Goal: Information Seeking & Learning: Learn about a topic

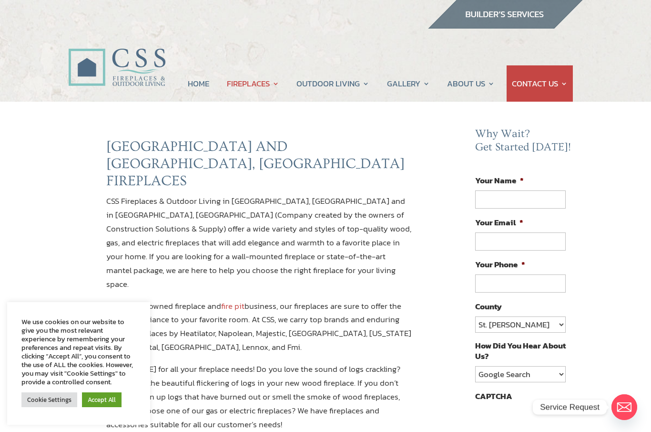
click at [107, 401] on link "Accept All" at bounding box center [102, 399] width 40 height 15
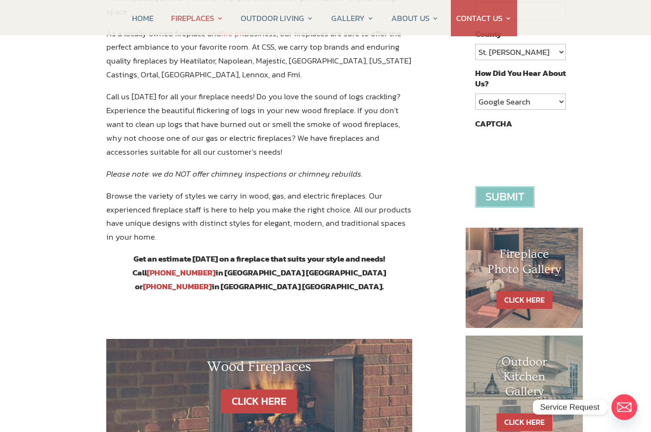
scroll to position [267, 0]
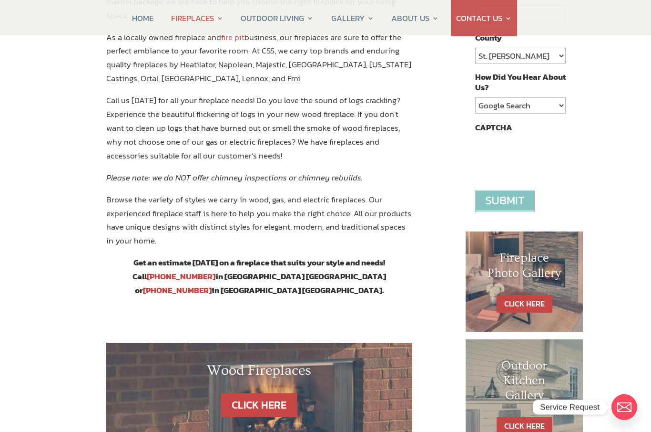
click at [557, 274] on h1 "Fireplace Photo Gallery" at bounding box center [524, 267] width 79 height 34
click at [552, 282] on h1 "Fireplace Photo Gallery" at bounding box center [524, 267] width 79 height 34
click at [537, 295] on link "CLICK HERE" at bounding box center [525, 304] width 56 height 18
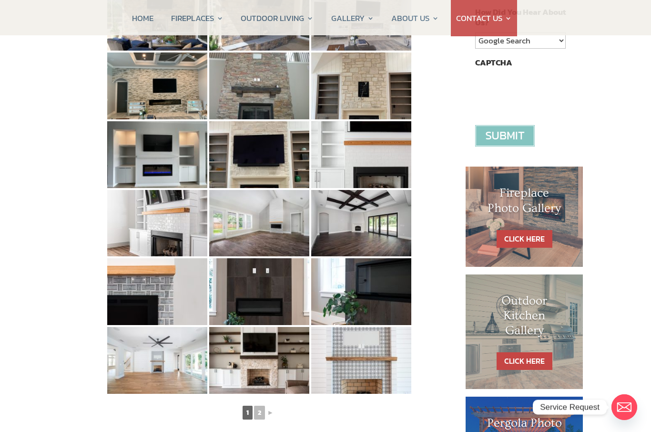
scroll to position [335, 0]
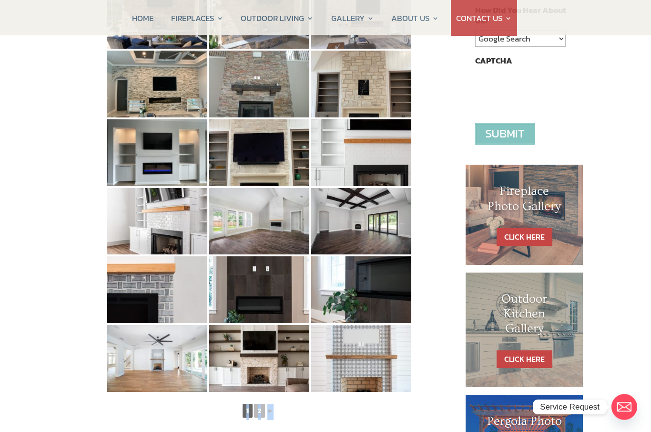
click at [406, 423] on div "Fireplace Photo Gallery 1 2 ►" at bounding box center [259, 124] width 306 height 642
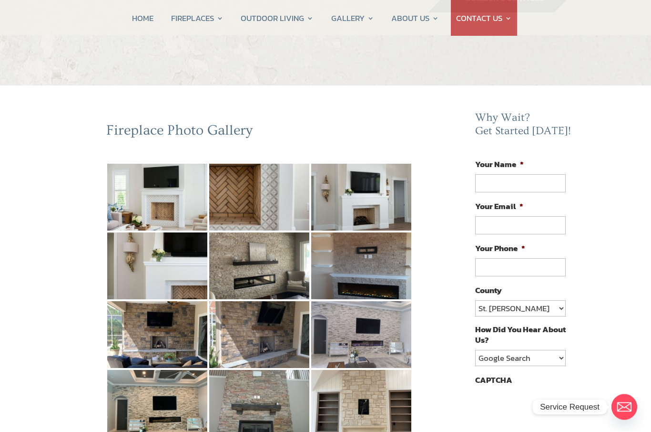
scroll to position [0, 0]
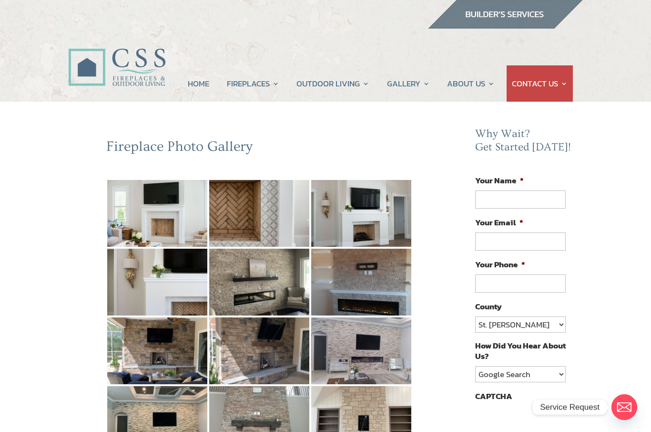
click at [395, 307] on img at bounding box center [361, 281] width 100 height 67
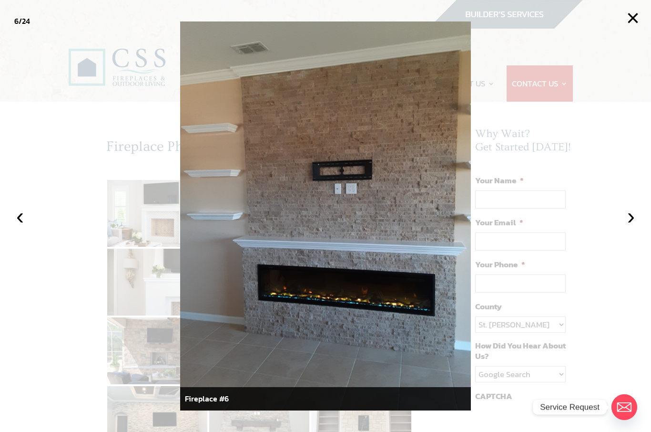
click at [638, 15] on button "×" at bounding box center [633, 18] width 21 height 21
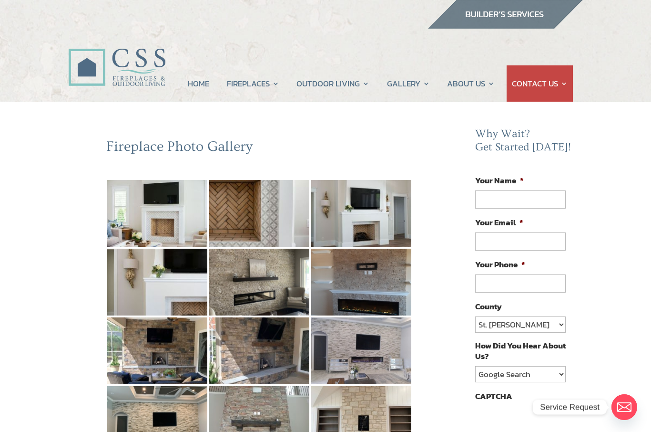
click at [268, 285] on img at bounding box center [259, 281] width 100 height 67
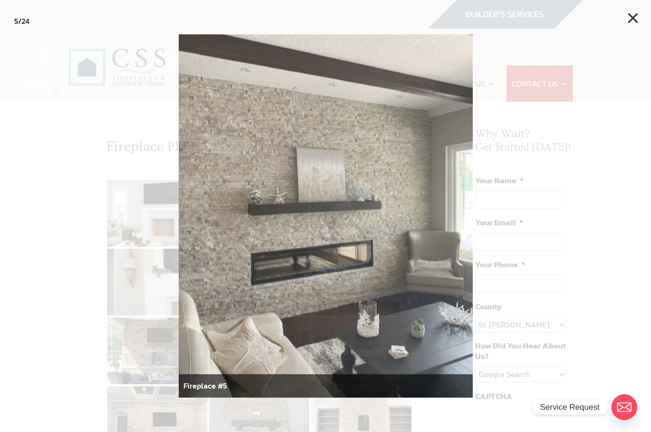
click at [637, 14] on button "×" at bounding box center [633, 18] width 21 height 21
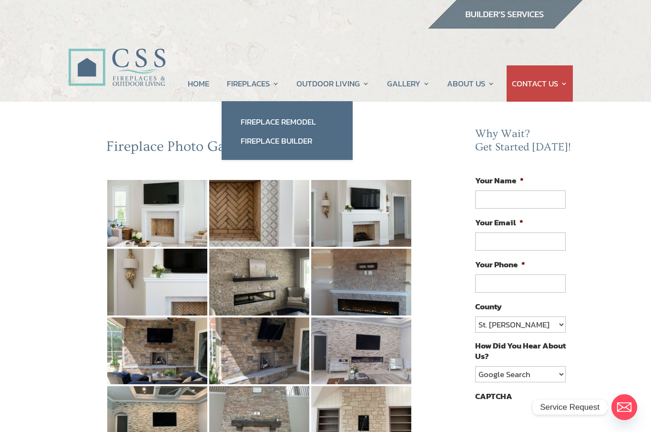
click at [308, 139] on link "Fireplace Builder" at bounding box center [287, 140] width 112 height 19
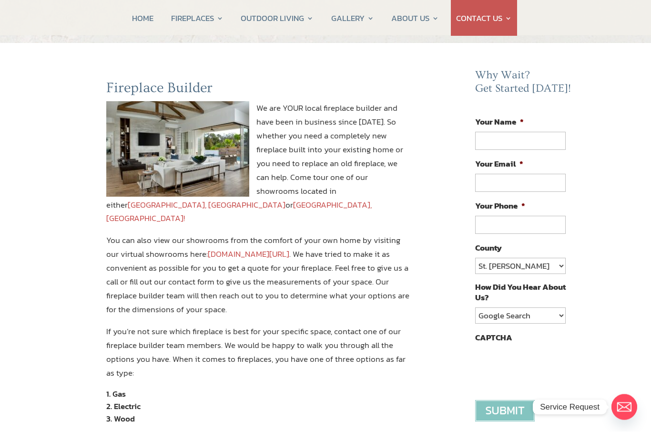
scroll to position [59, 0]
click at [289, 248] on link "www.constructionsolutionsflorida.com/virtual-showroom-tour/" at bounding box center [249, 254] width 82 height 12
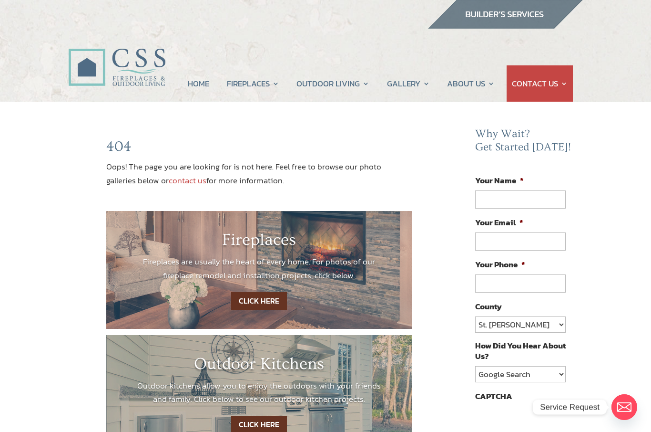
click at [360, 292] on div "CLICK HERE" at bounding box center [259, 301] width 249 height 18
click at [261, 296] on link "CLICK HERE" at bounding box center [259, 301] width 56 height 18
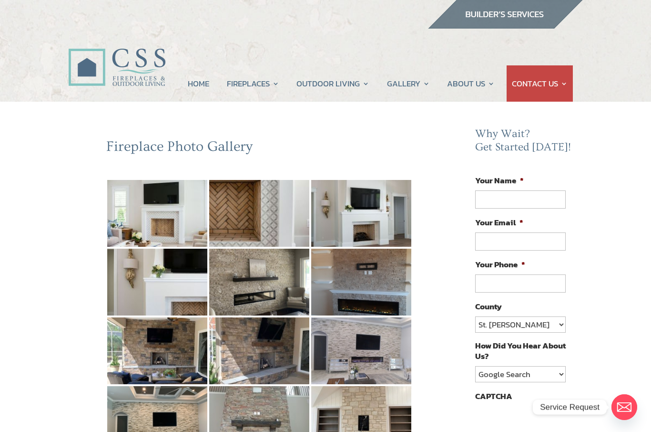
click at [183, 221] on img at bounding box center [157, 213] width 100 height 67
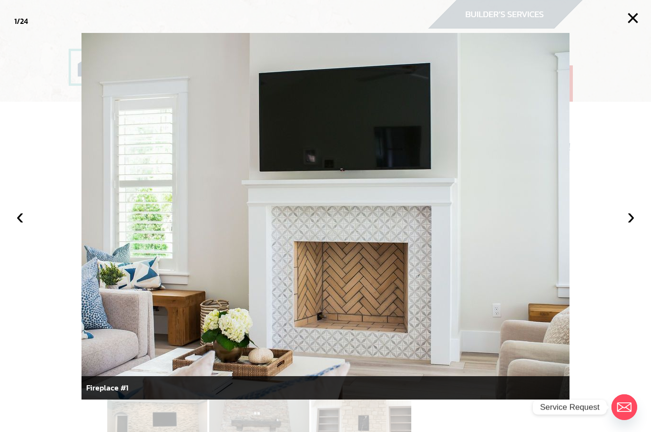
click at [635, 215] on button "›" at bounding box center [631, 216] width 21 height 21
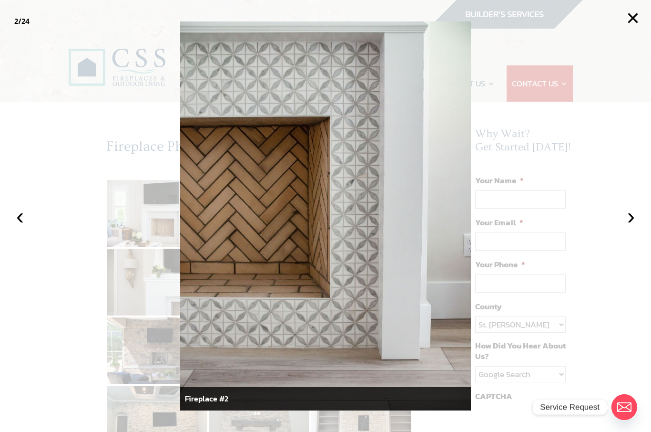
click at [636, 213] on button "›" at bounding box center [631, 216] width 21 height 21
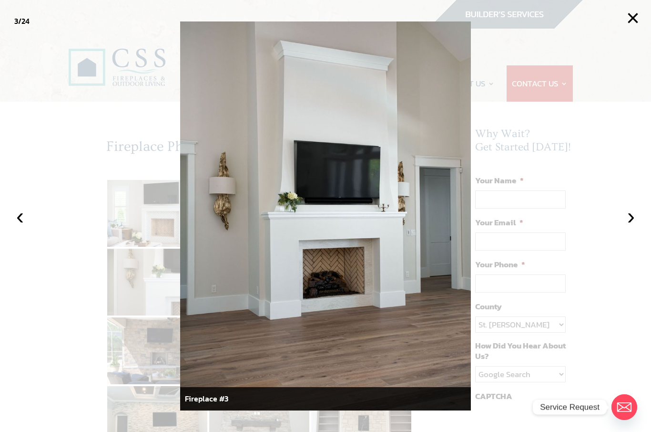
click at [631, 213] on button "›" at bounding box center [631, 216] width 21 height 21
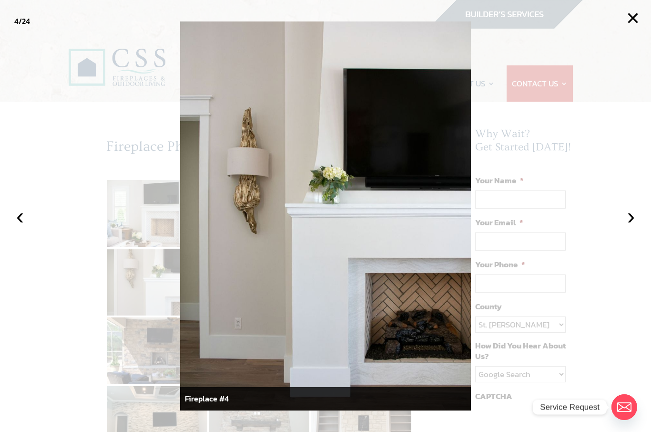
click at [629, 212] on button "›" at bounding box center [631, 216] width 21 height 21
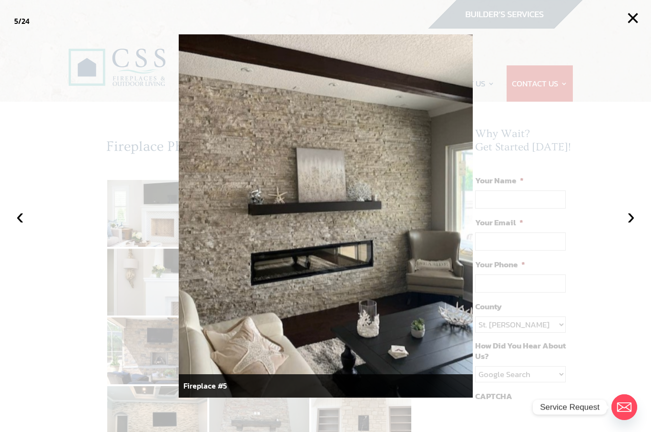
click at [630, 211] on button "›" at bounding box center [631, 216] width 21 height 21
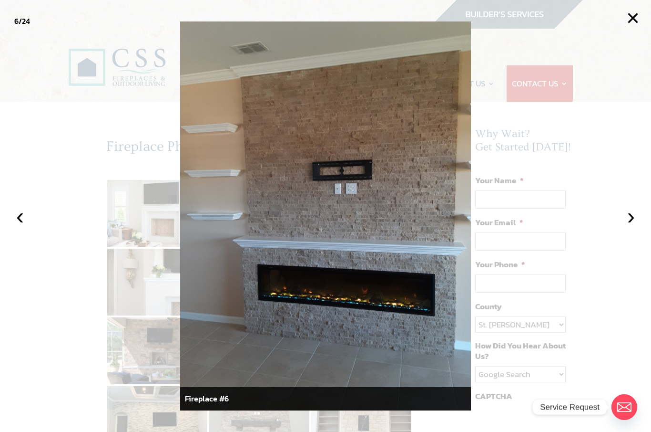
click at [630, 211] on button "›" at bounding box center [631, 216] width 21 height 21
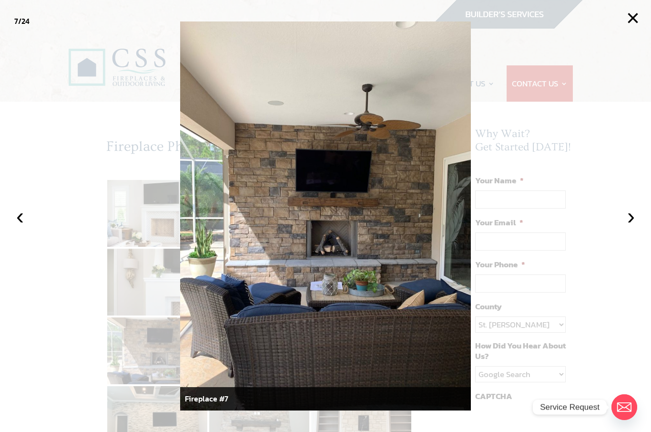
click at [631, 210] on button "›" at bounding box center [631, 216] width 21 height 21
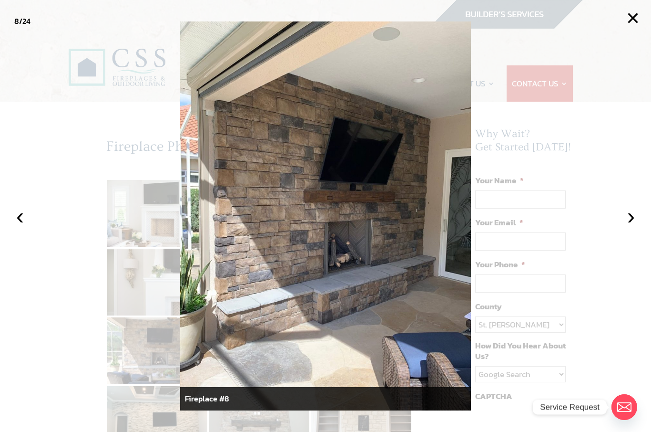
click at [631, 210] on button "›" at bounding box center [631, 216] width 21 height 21
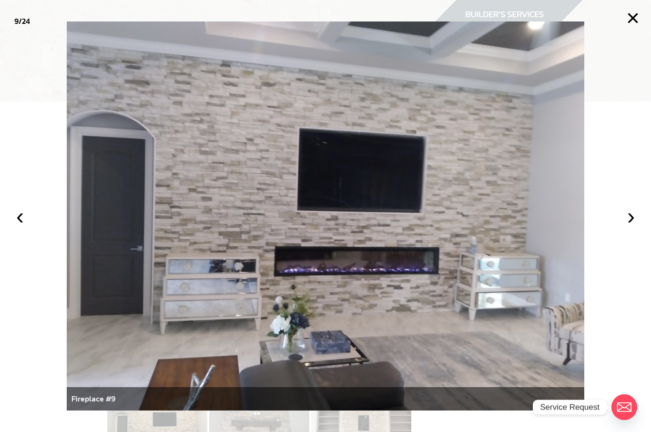
click at [632, 210] on button "›" at bounding box center [631, 216] width 21 height 21
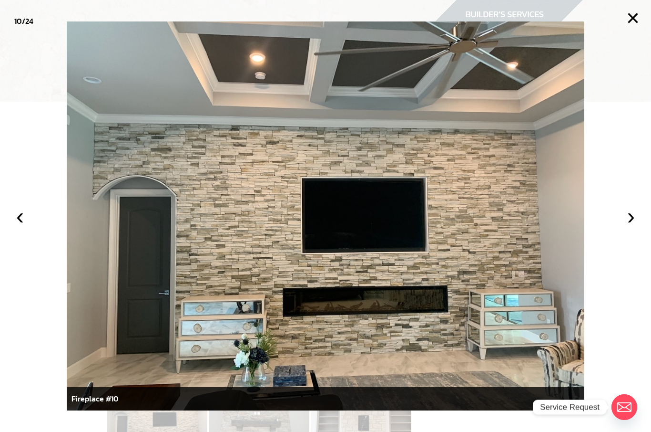
click at [631, 209] on button "›" at bounding box center [631, 216] width 21 height 21
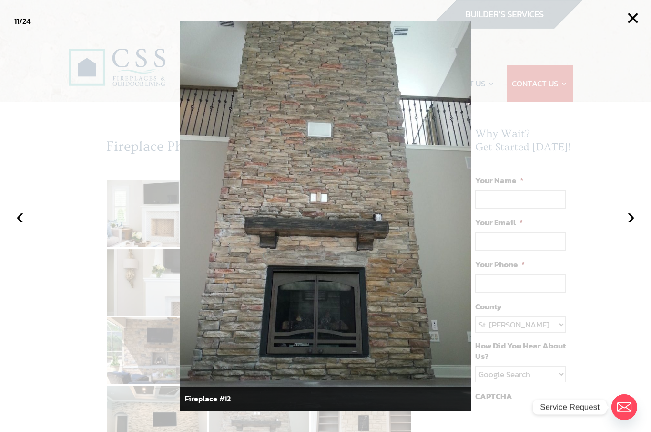
click at [631, 209] on button "›" at bounding box center [631, 216] width 21 height 21
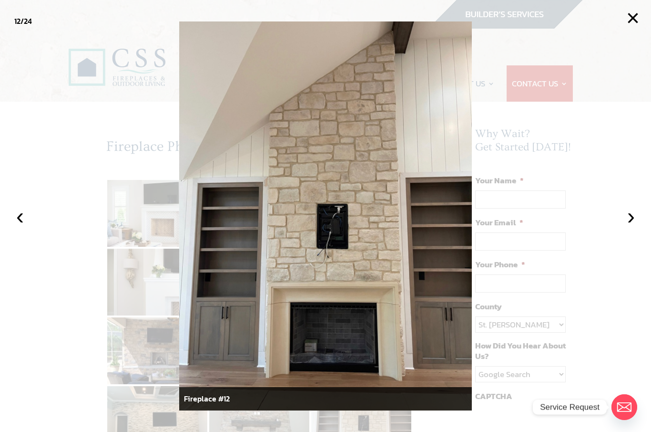
click at [627, 224] on button "›" at bounding box center [631, 216] width 21 height 21
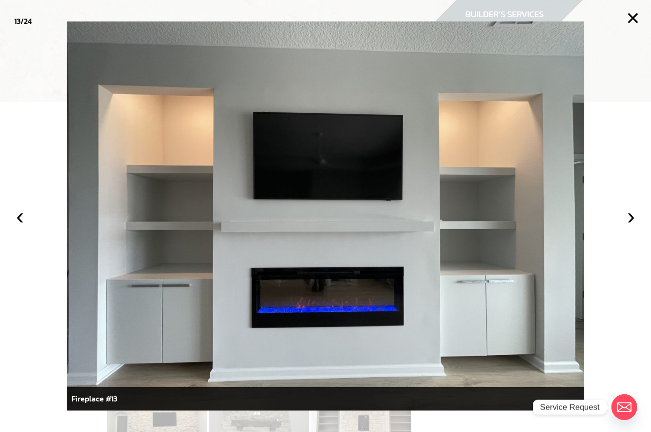
click at [630, 218] on button "›" at bounding box center [631, 216] width 21 height 21
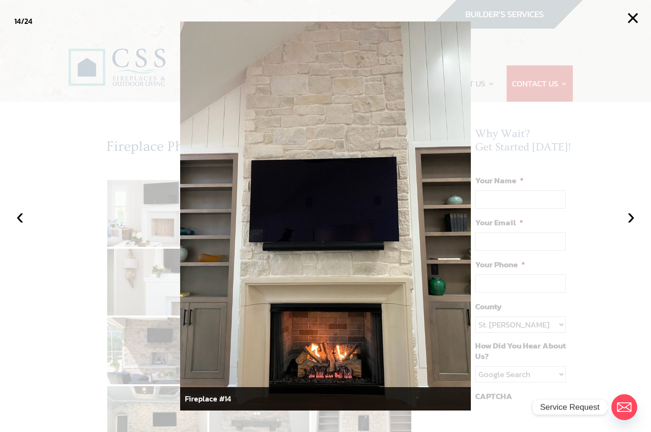
click at [634, 216] on button "›" at bounding box center [631, 216] width 21 height 21
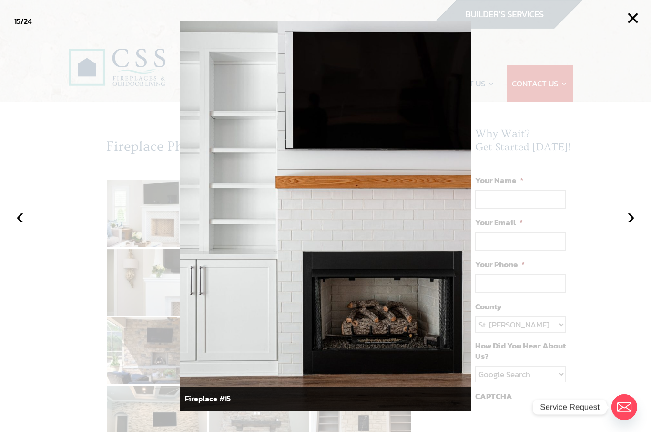
click at [634, 221] on button "›" at bounding box center [631, 216] width 21 height 21
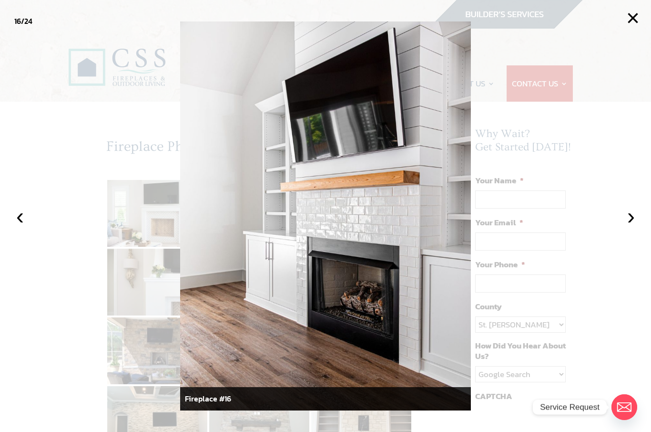
click at [636, 217] on button "›" at bounding box center [631, 216] width 21 height 21
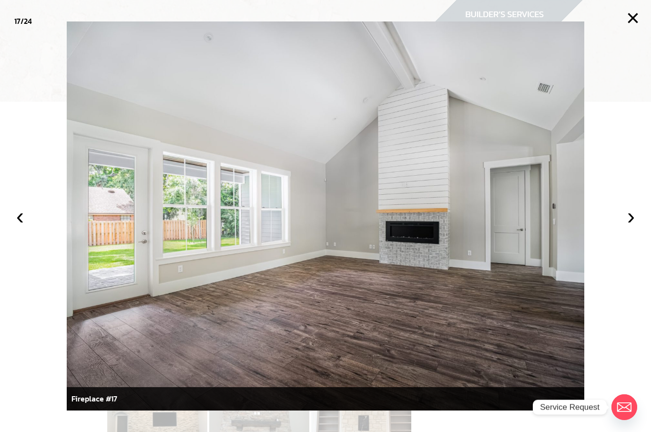
click at [634, 210] on button "›" at bounding box center [631, 216] width 21 height 21
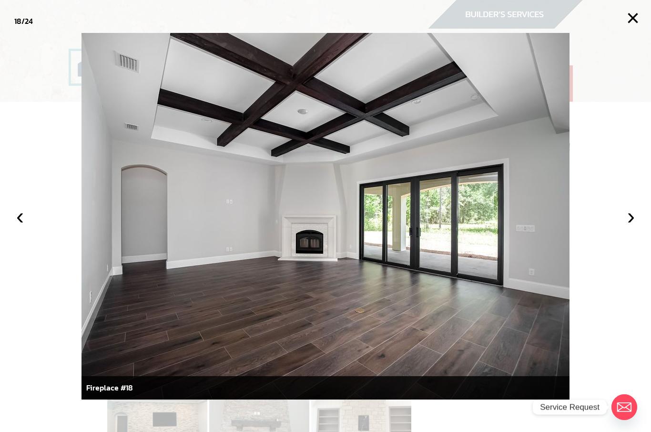
click at [27, 222] on button "‹" at bounding box center [20, 216] width 21 height 21
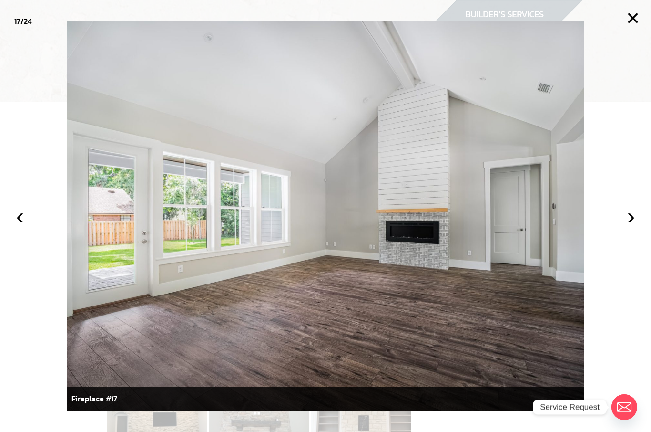
click at [425, 188] on img at bounding box center [326, 215] width 518 height 389
click at [431, 233] on img at bounding box center [326, 215] width 518 height 389
